Goal: Information Seeking & Learning: Get advice/opinions

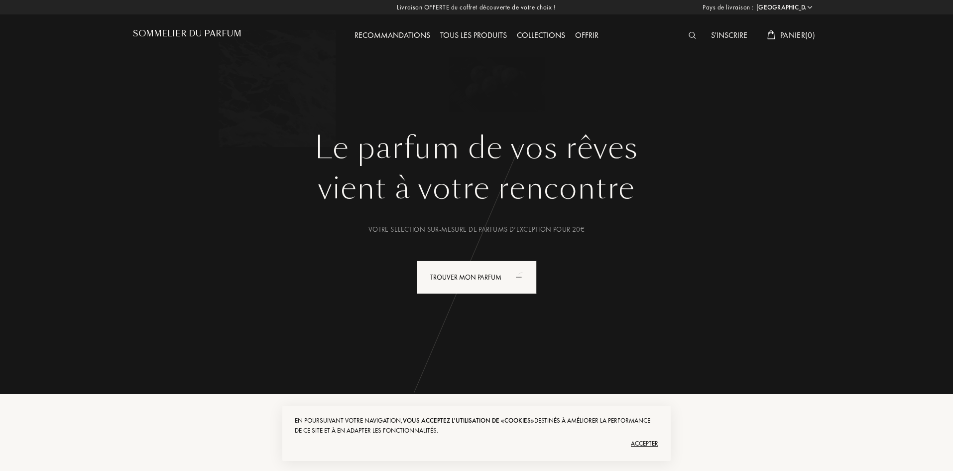
select select "FR"
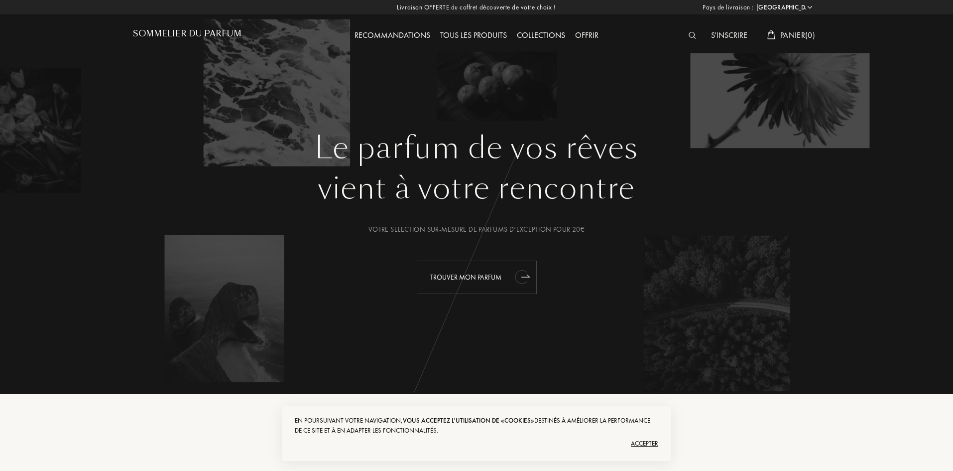
click at [468, 272] on div "Trouver mon parfum" at bounding box center [477, 276] width 120 height 33
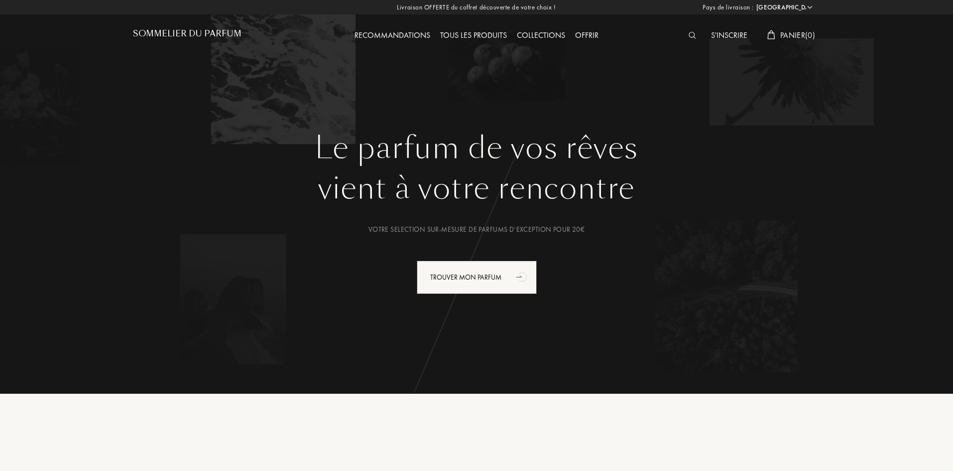
select select "FR"
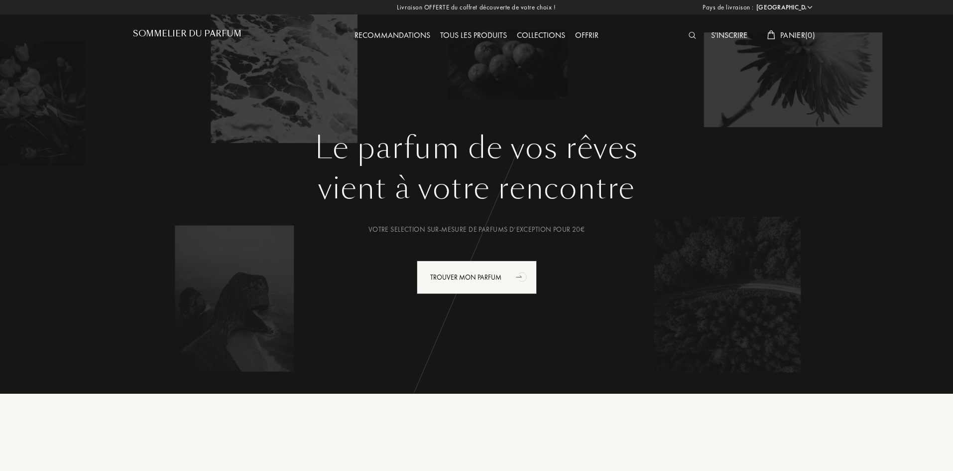
click at [689, 36] on img at bounding box center [692, 35] width 7 height 7
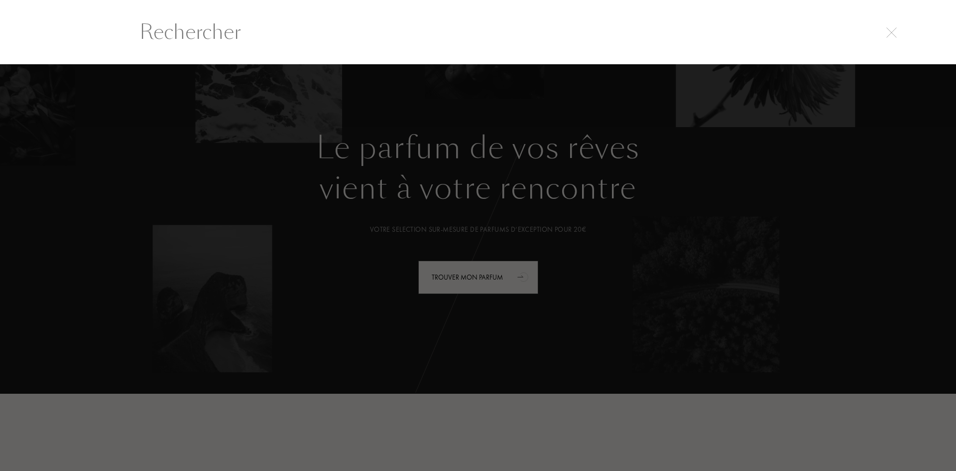
paste input "Acqua Di Prama"
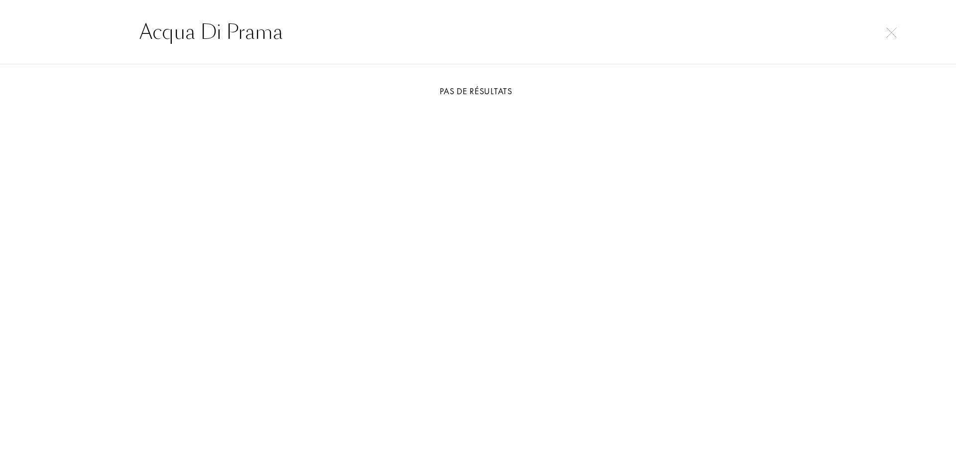
type input "Acqua Di Prama"
click at [896, 27] on img at bounding box center [891, 32] width 10 height 10
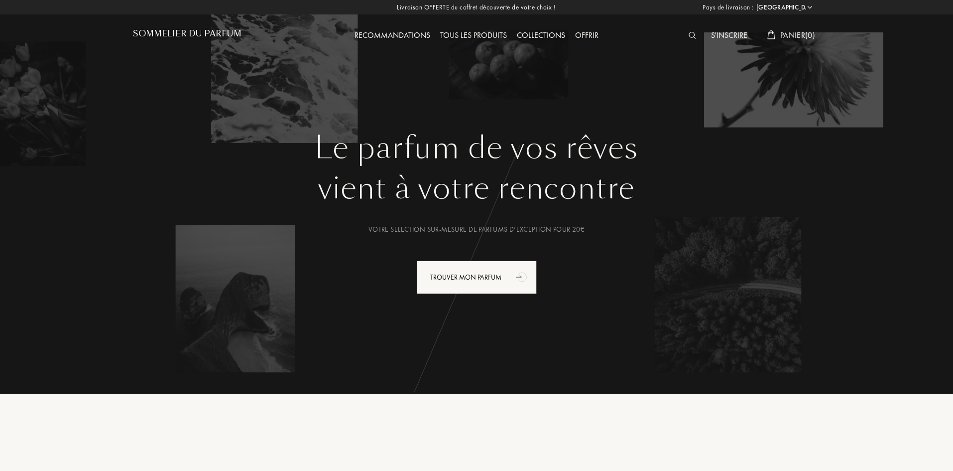
click at [687, 40] on div at bounding box center [695, 35] width 22 height 13
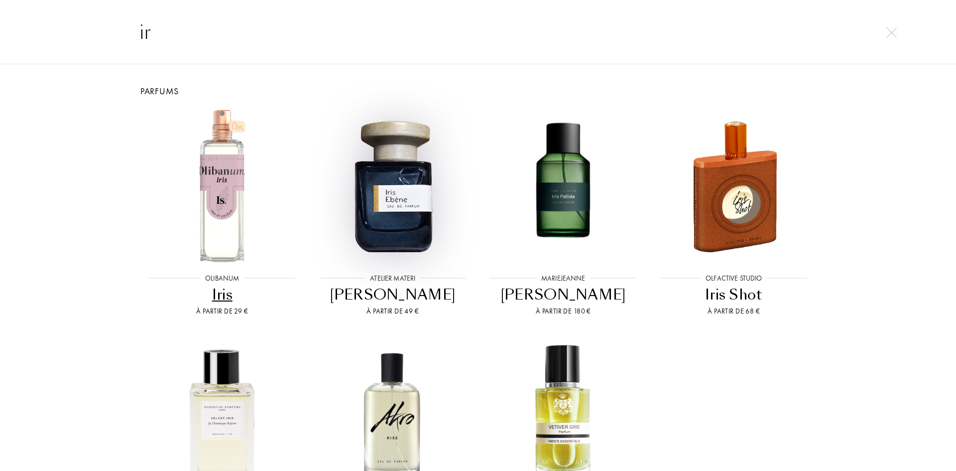
type input "i"
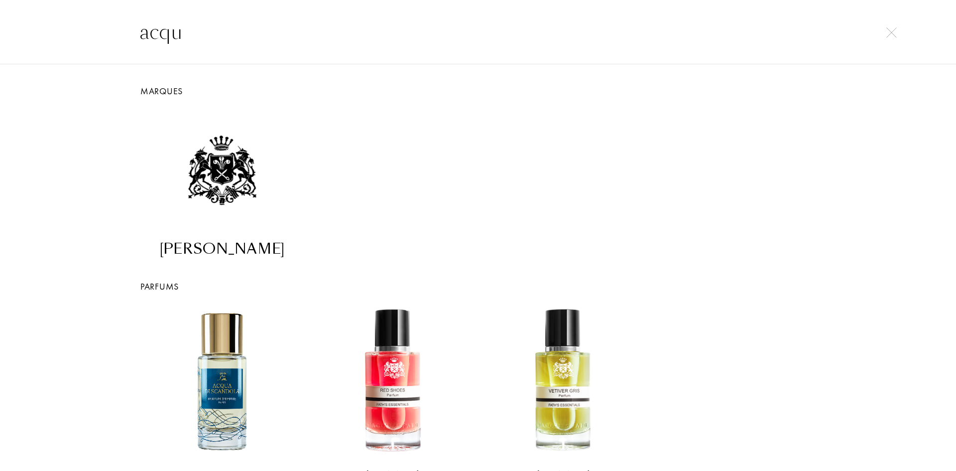
type input "acqua"
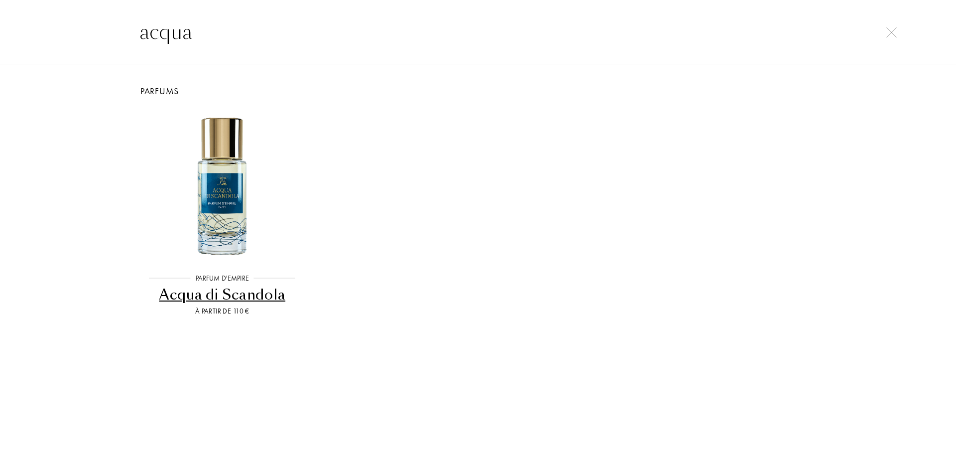
drag, startPoint x: 195, startPoint y: 33, endPoint x: 82, endPoint y: 31, distance: 113.0
click at [82, 31] on div "acqua" at bounding box center [478, 32] width 956 height 65
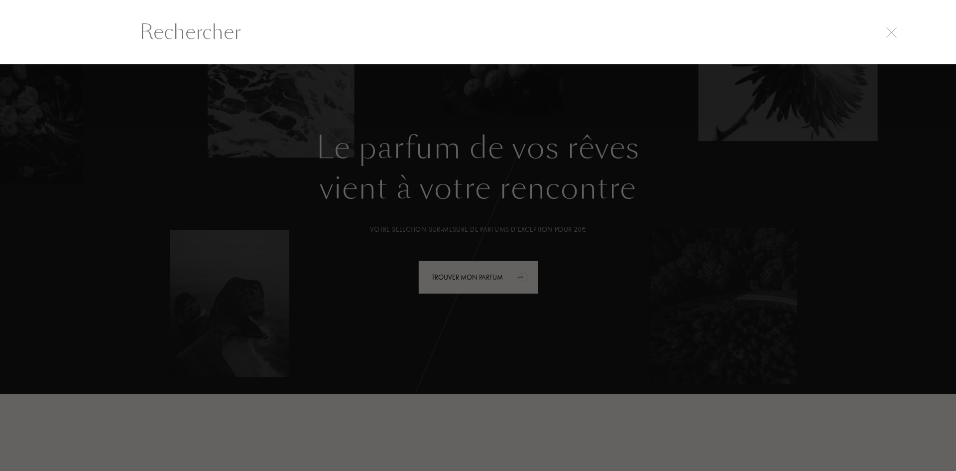
click at [648, 244] on div at bounding box center [478, 267] width 956 height 406
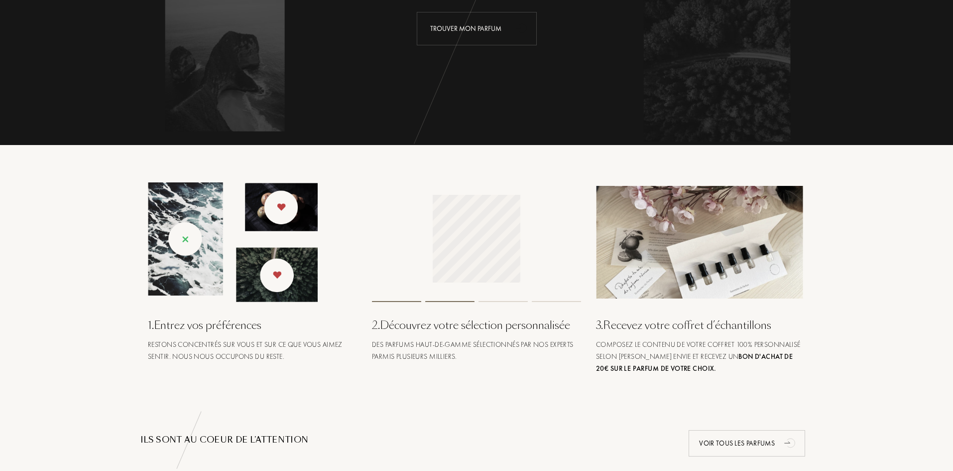
scroll to position [249, 0]
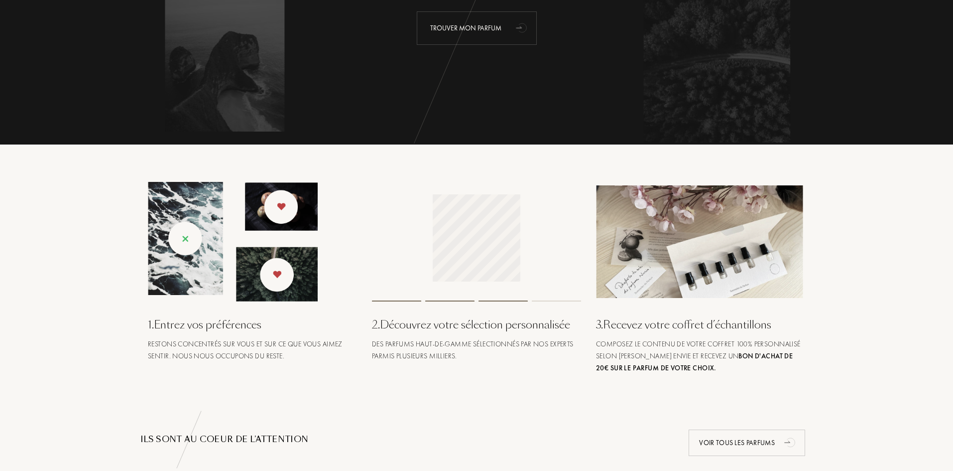
click at [461, 31] on div "Trouver mon parfum" at bounding box center [477, 27] width 120 height 33
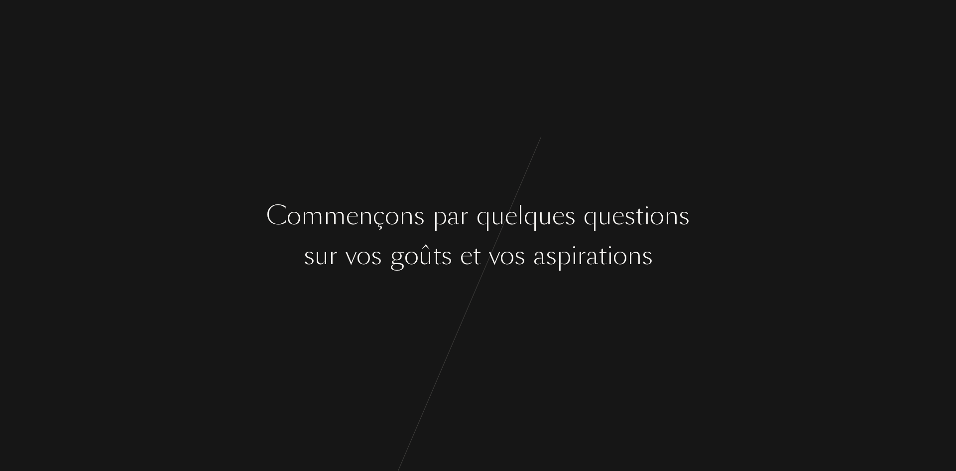
click at [433, 268] on div "t" at bounding box center [437, 255] width 8 height 37
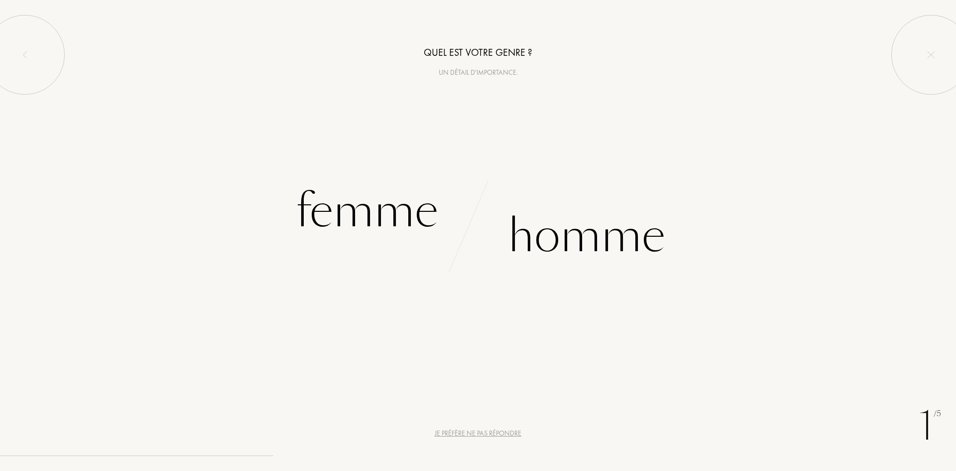
click at [492, 431] on div "Je préfère ne pas répondre" at bounding box center [478, 433] width 87 height 10
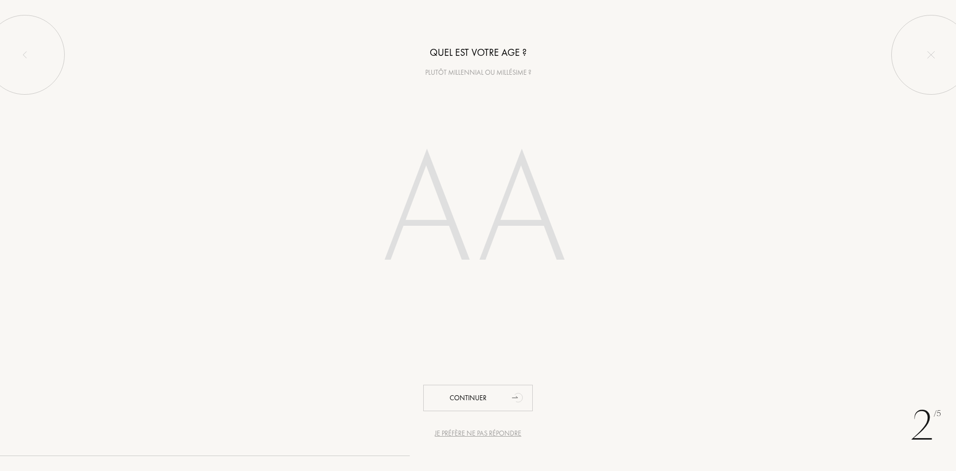
click at [492, 436] on div "Je préfère ne pas répondre" at bounding box center [478, 433] width 87 height 10
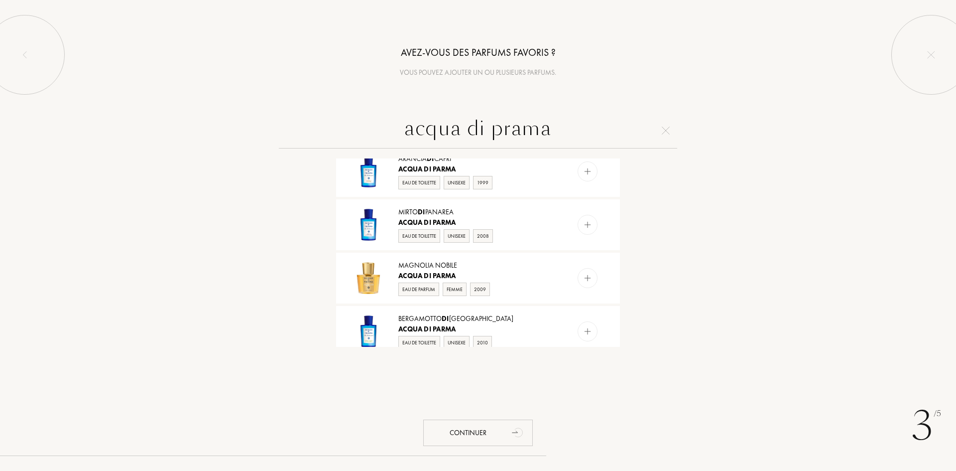
scroll to position [448, 0]
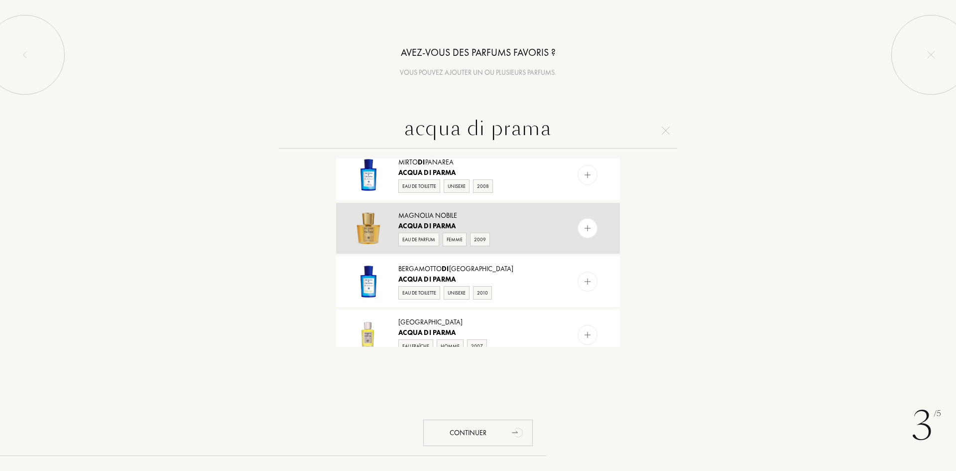
type input "acqua di prama"
click at [421, 224] on span "Acqua" at bounding box center [410, 225] width 24 height 9
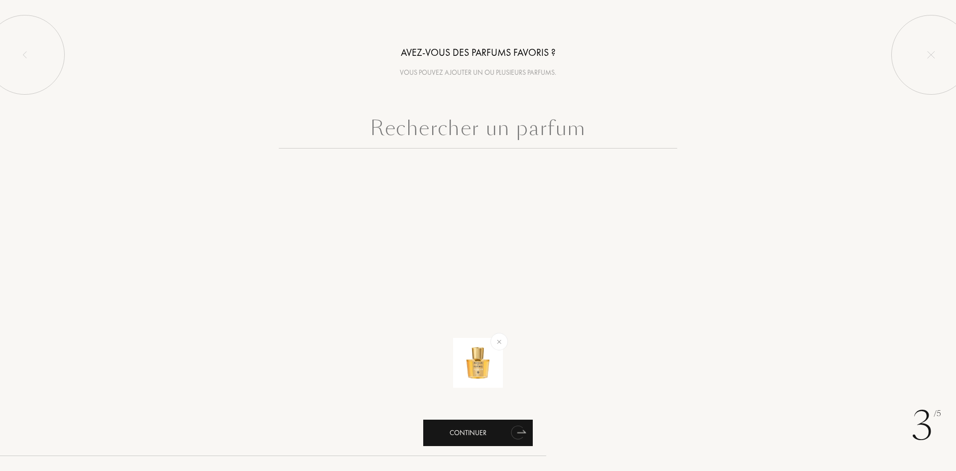
click at [520, 430] on icon "animation" at bounding box center [517, 432] width 12 height 14
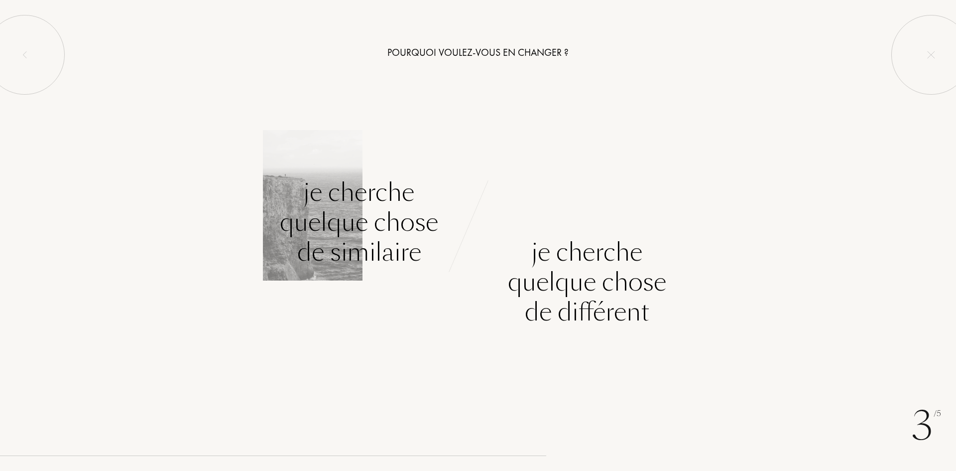
click at [388, 243] on div "Je cherche quelque chose de similaire" at bounding box center [359, 222] width 158 height 90
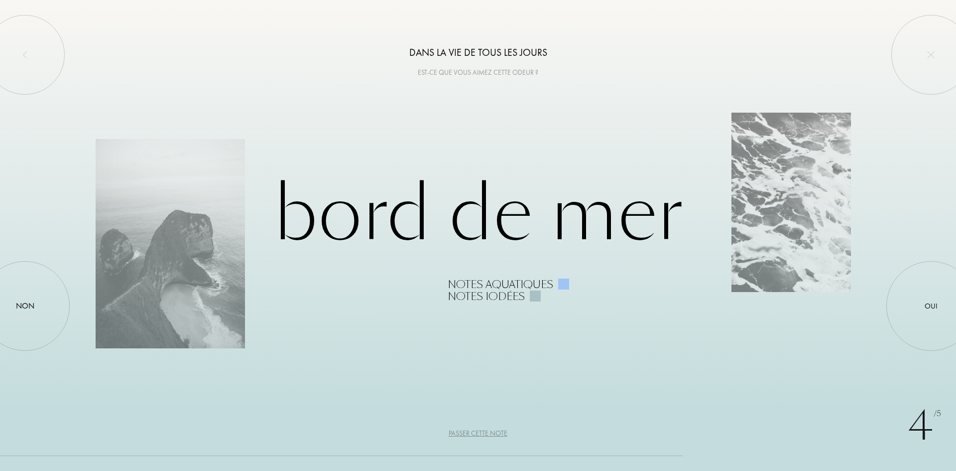
click at [482, 431] on div "Passer cette note" at bounding box center [478, 433] width 59 height 10
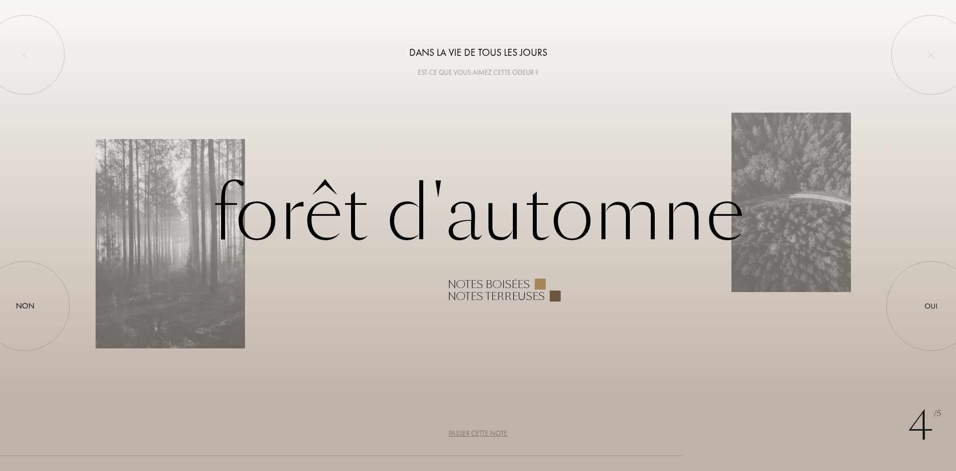
click at [482, 431] on div "Passer cette note" at bounding box center [478, 433] width 59 height 10
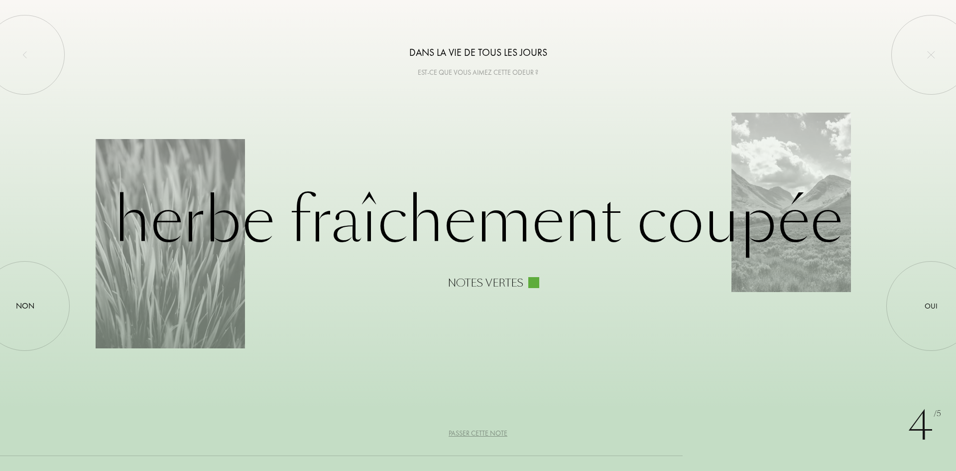
click at [482, 431] on div "Passer cette note" at bounding box center [478, 433] width 59 height 10
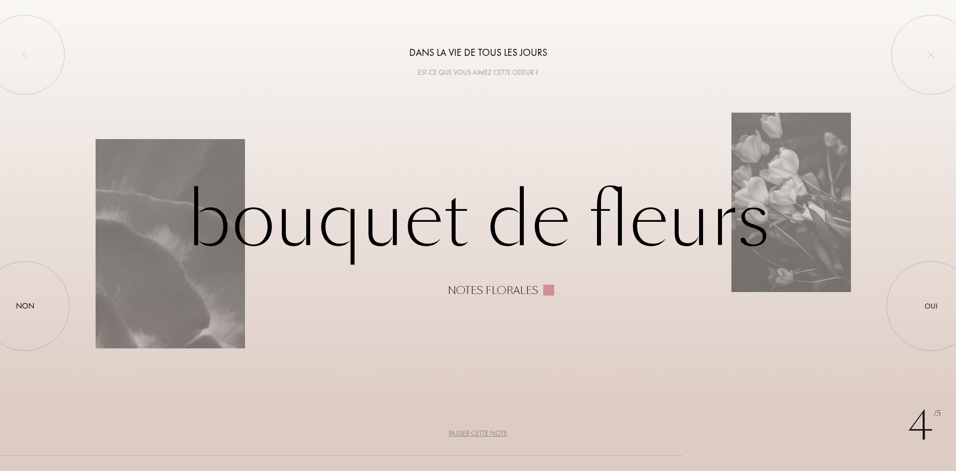
click at [482, 431] on div "Passer cette note" at bounding box center [478, 433] width 59 height 10
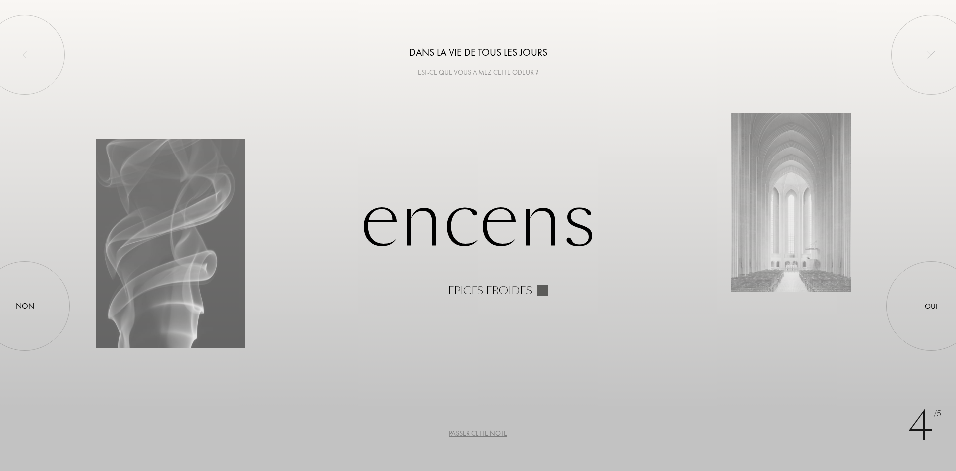
click at [482, 430] on div "Passer cette note" at bounding box center [478, 433] width 59 height 10
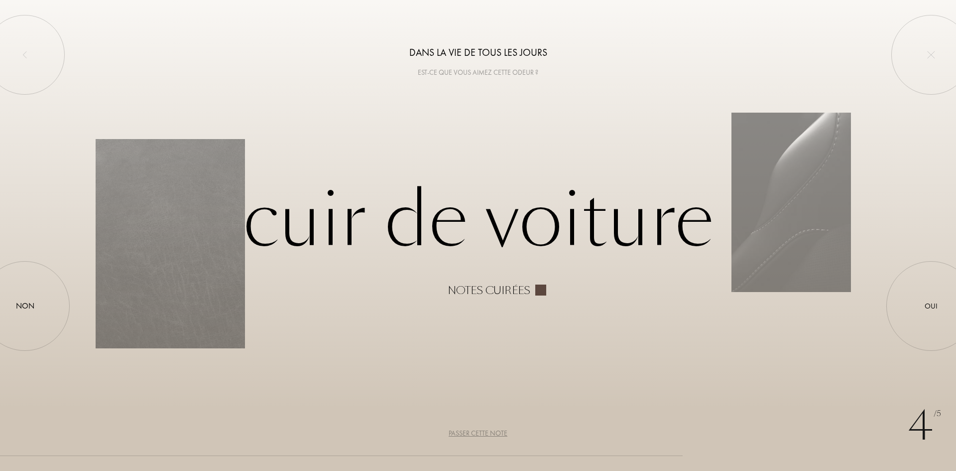
click at [482, 430] on div "Passer cette note" at bounding box center [478, 433] width 59 height 10
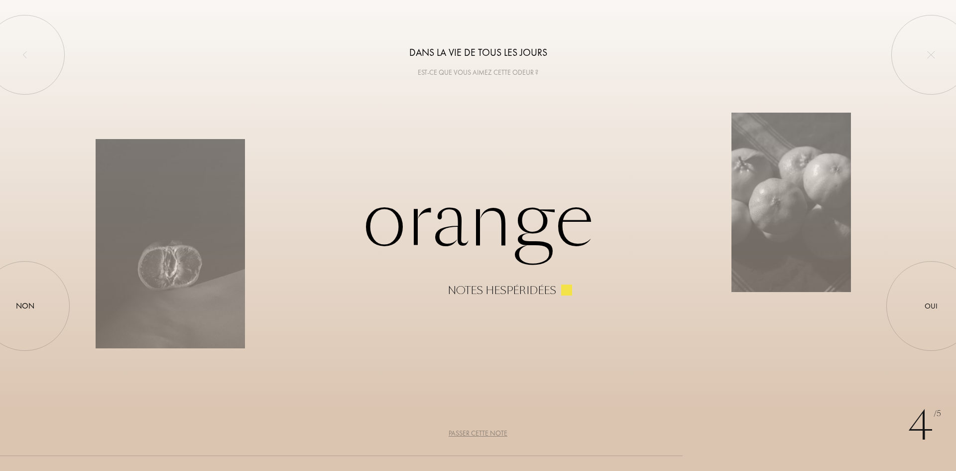
click at [482, 430] on div "Passer cette note" at bounding box center [478, 433] width 59 height 10
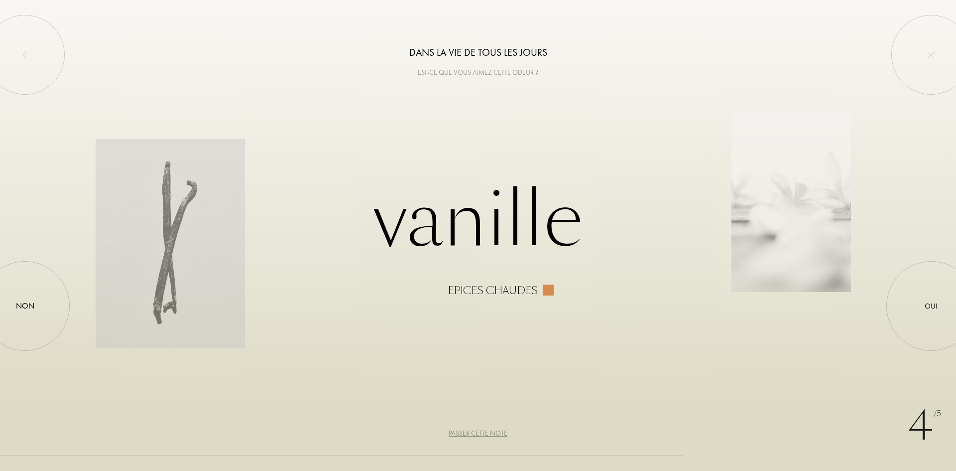
click at [482, 430] on div "Passer cette note" at bounding box center [478, 433] width 59 height 10
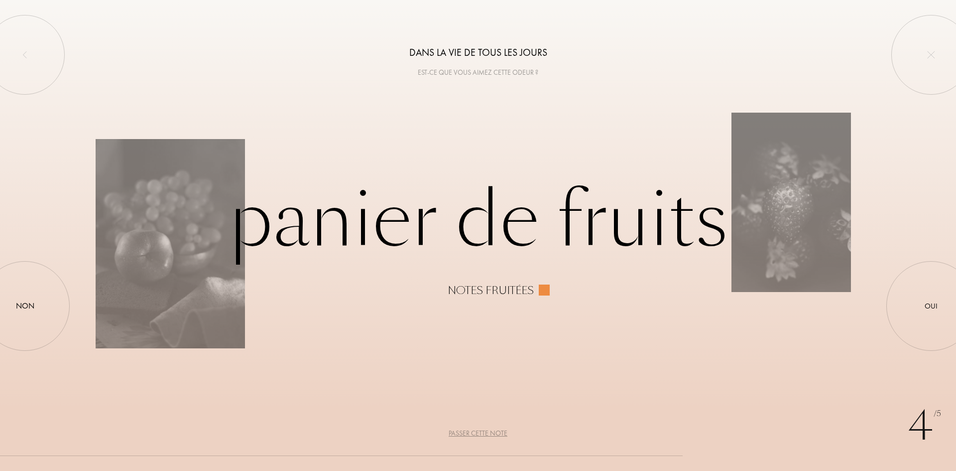
click at [482, 430] on div "Passer cette note" at bounding box center [478, 433] width 59 height 10
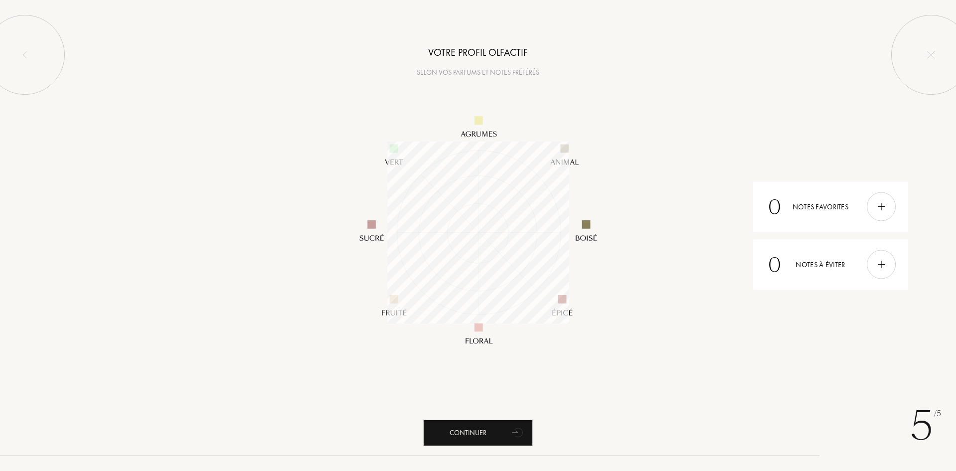
scroll to position [182, 182]
click at [486, 433] on div "Continuer" at bounding box center [478, 432] width 110 height 26
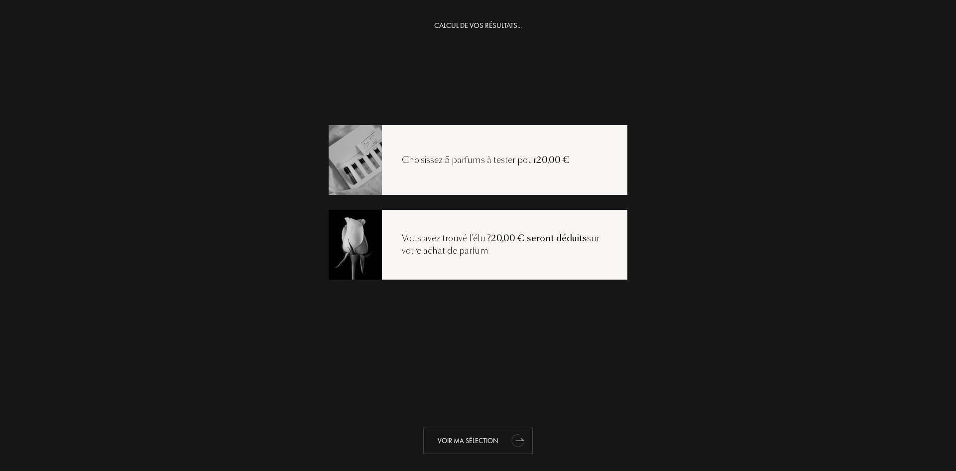
click at [473, 440] on div "Voir ma sélection" at bounding box center [478, 440] width 110 height 26
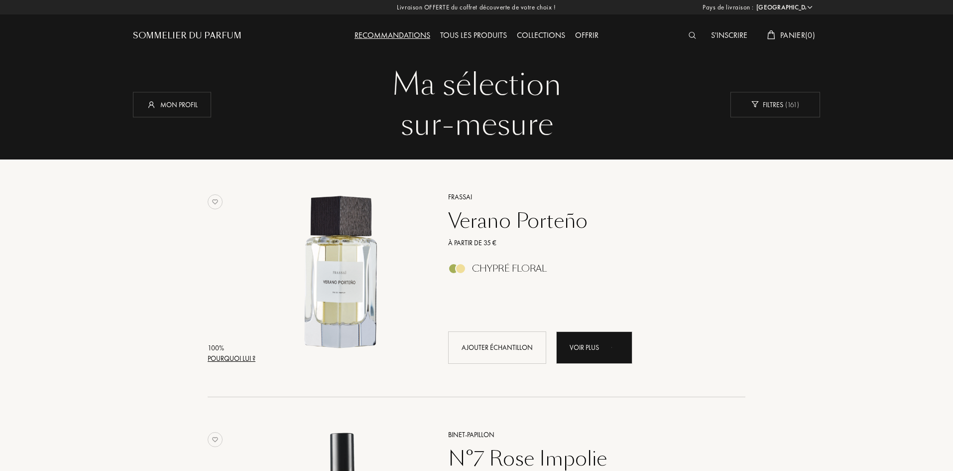
select select "FR"
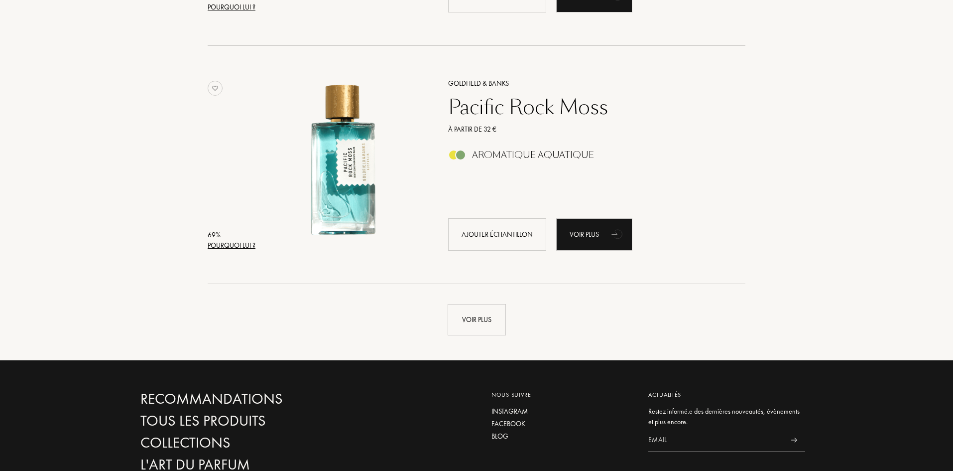
scroll to position [2340, 0]
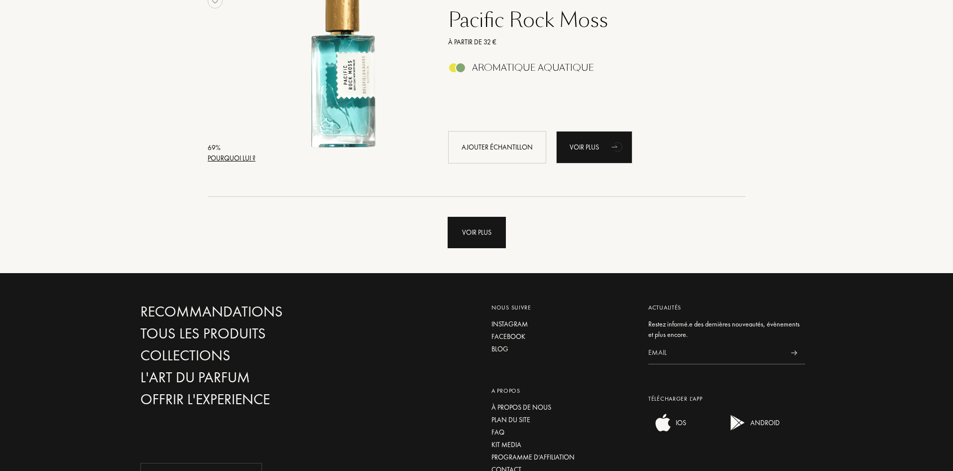
click at [485, 240] on div "Voir plus" at bounding box center [477, 232] width 58 height 31
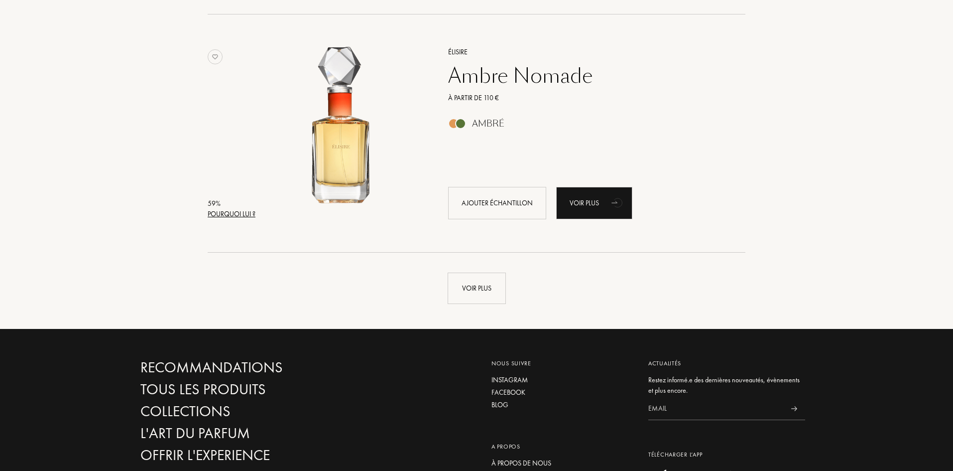
scroll to position [4680, 0]
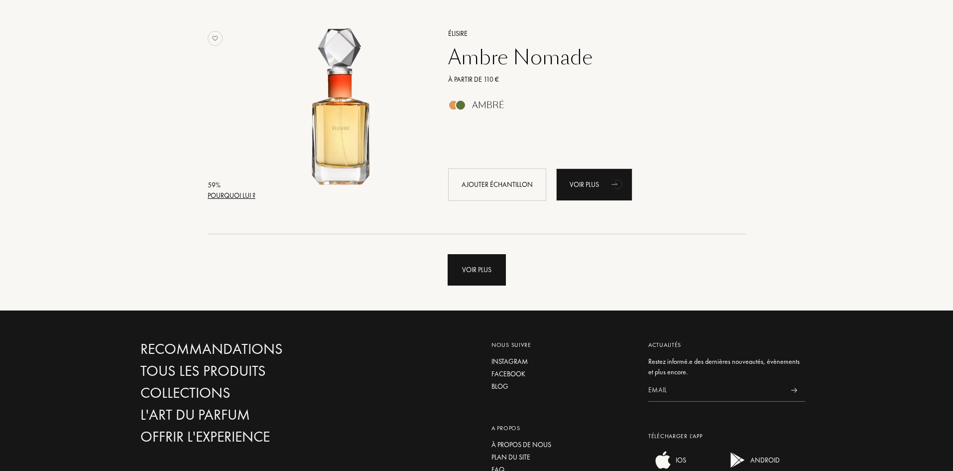
click at [470, 269] on div "Voir plus" at bounding box center [477, 269] width 58 height 31
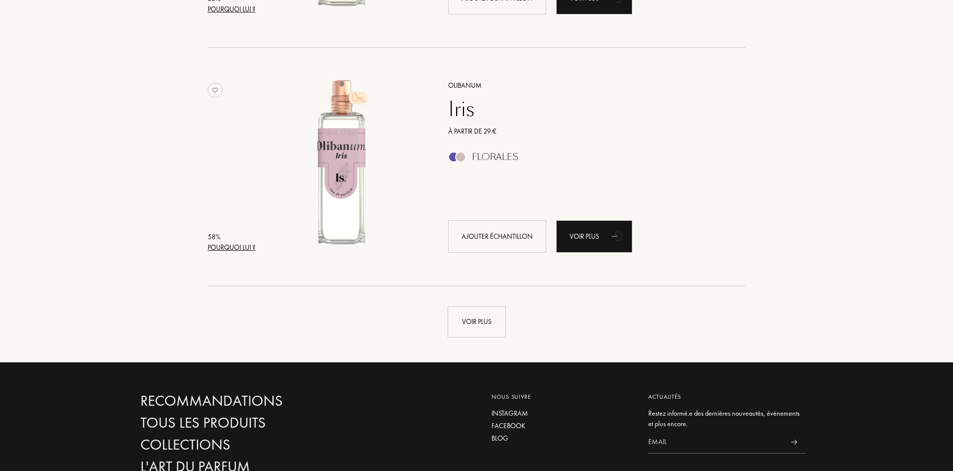
scroll to position [7070, 0]
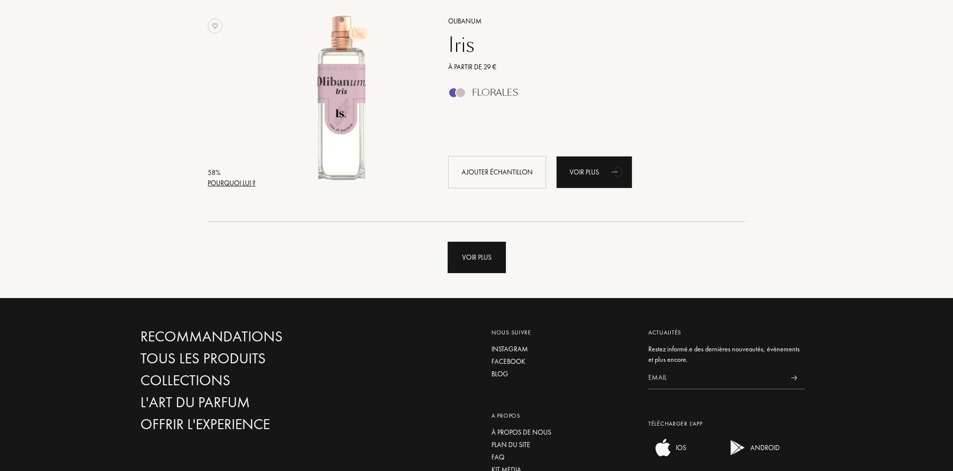
click at [481, 260] on div "Voir plus" at bounding box center [477, 256] width 58 height 31
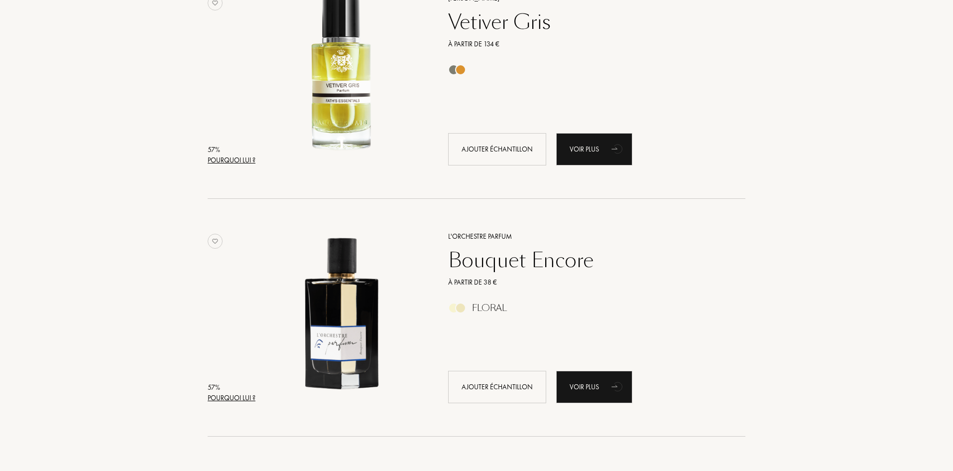
scroll to position [8514, 0]
